Goal: Entertainment & Leisure: Consume media (video, audio)

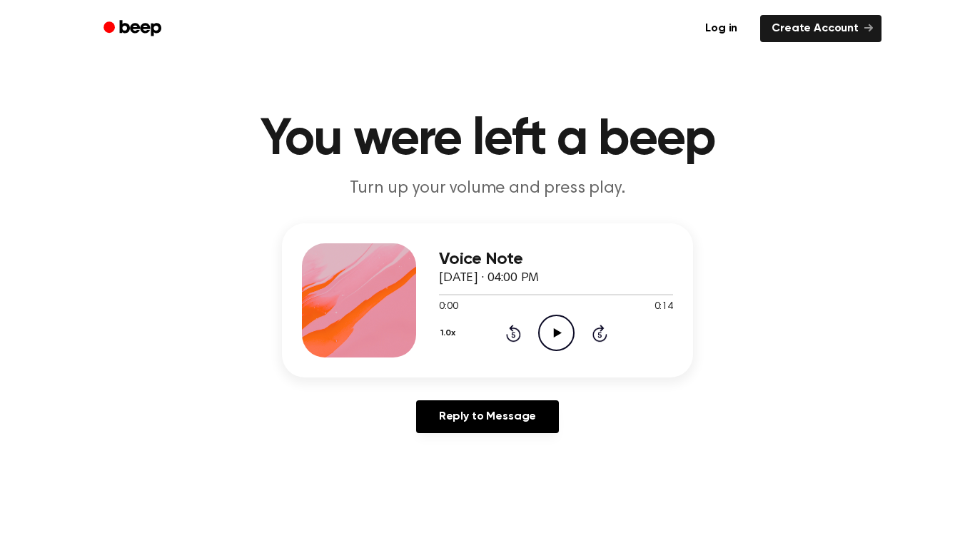
click at [546, 337] on icon "Play Audio" at bounding box center [556, 333] width 36 height 36
click at [553, 338] on icon at bounding box center [556, 332] width 6 height 9
click at [552, 338] on icon "Play Audio" at bounding box center [556, 333] width 36 height 36
click at [513, 328] on icon at bounding box center [513, 333] width 15 height 17
click at [513, 325] on icon at bounding box center [513, 333] width 15 height 17
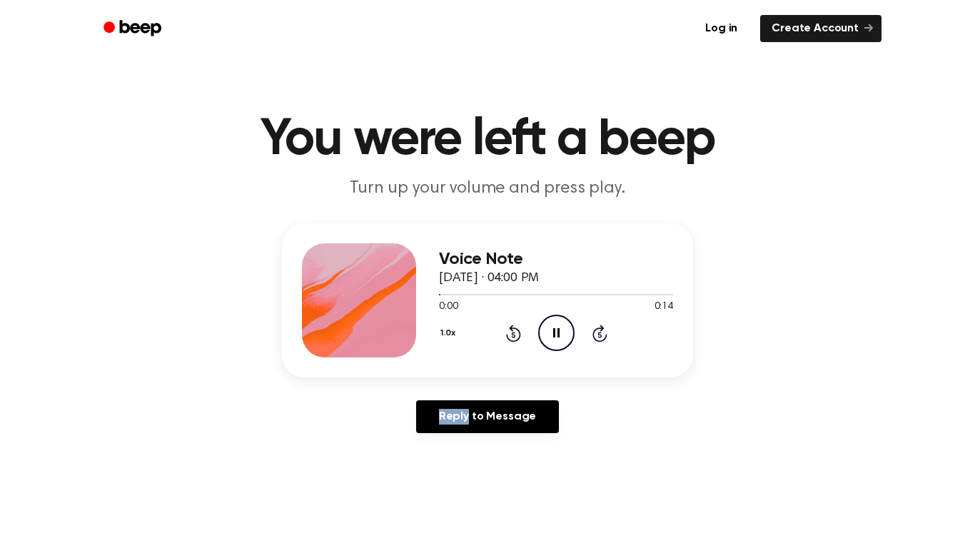
click at [512, 326] on icon at bounding box center [513, 333] width 15 height 17
click at [161, 24] on icon "Beep" at bounding box center [133, 28] width 61 height 21
